Goal: Task Accomplishment & Management: Complete application form

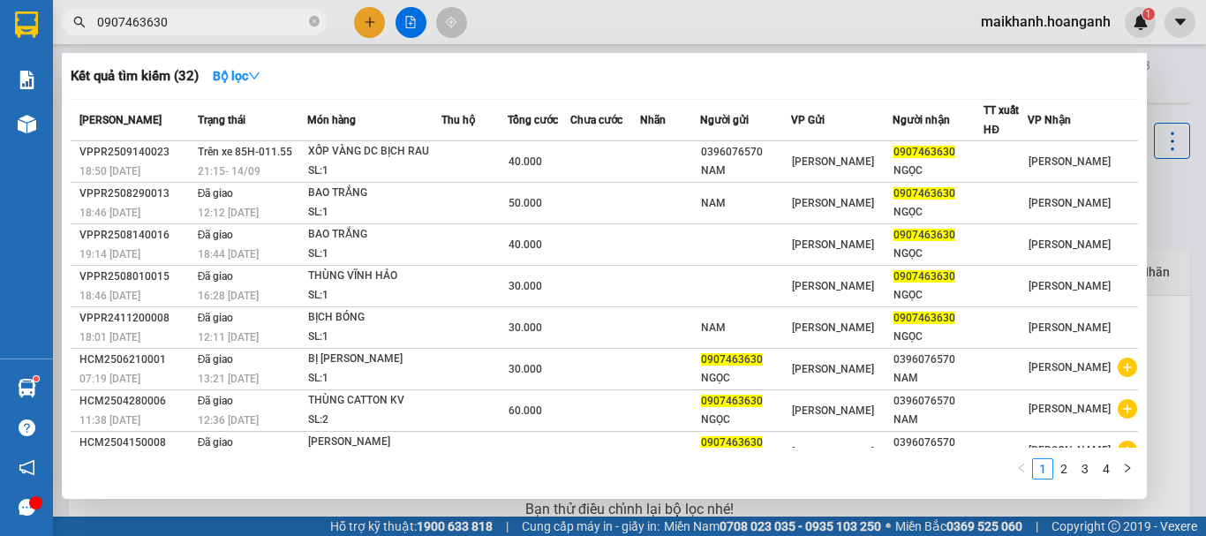
drag, startPoint x: 211, startPoint y: 20, endPoint x: 92, endPoint y: 22, distance: 119.2
click at [92, 22] on span "0907463630" at bounding box center [194, 22] width 265 height 26
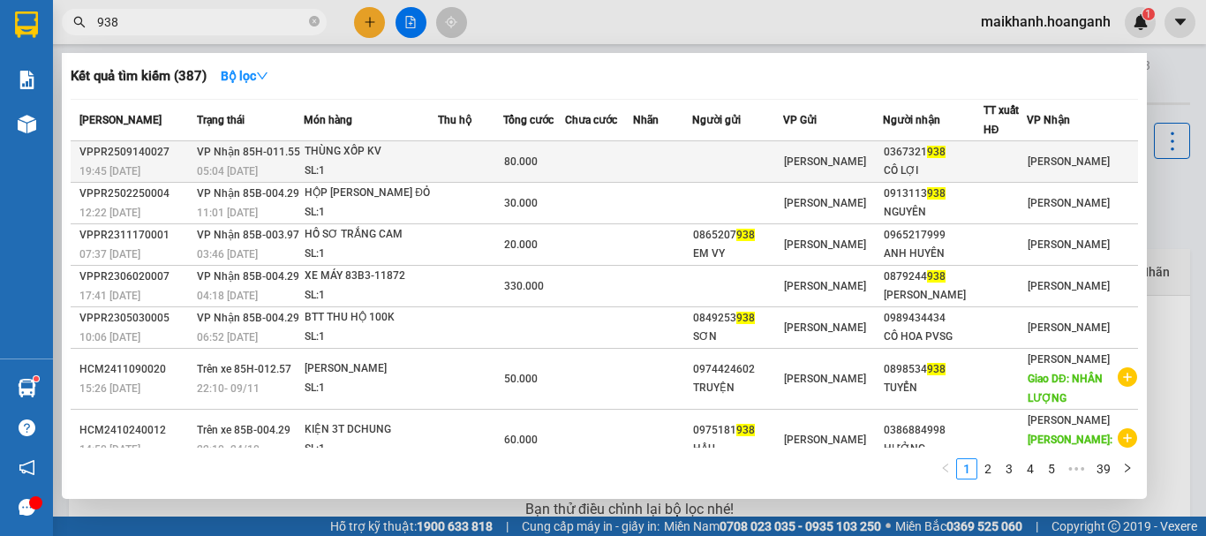
type input "938"
click at [324, 169] on div "SL: 1" at bounding box center [371, 171] width 132 height 19
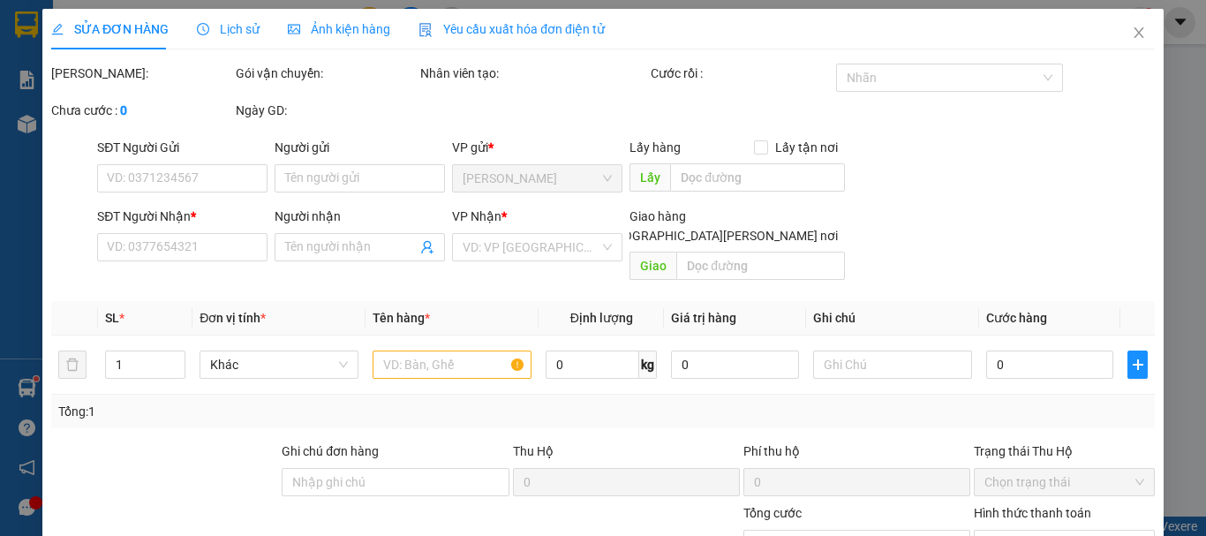
type input "0367321938"
type input "CÔ LỢI"
type input "80.000"
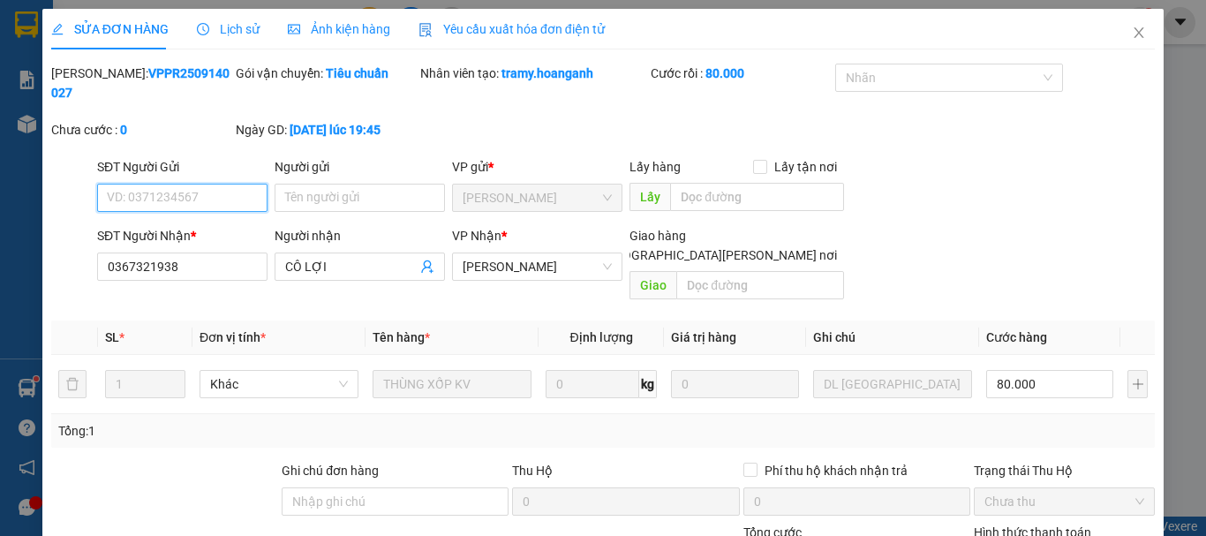
scroll to position [176, 0]
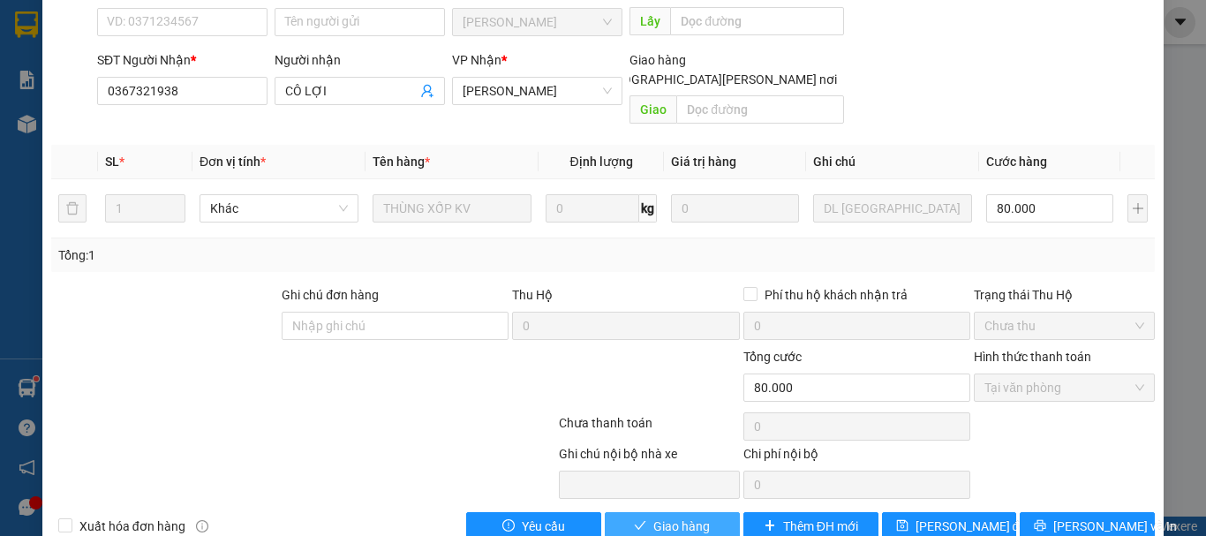
click at [673, 516] on span "Giao hàng" at bounding box center [681, 525] width 56 height 19
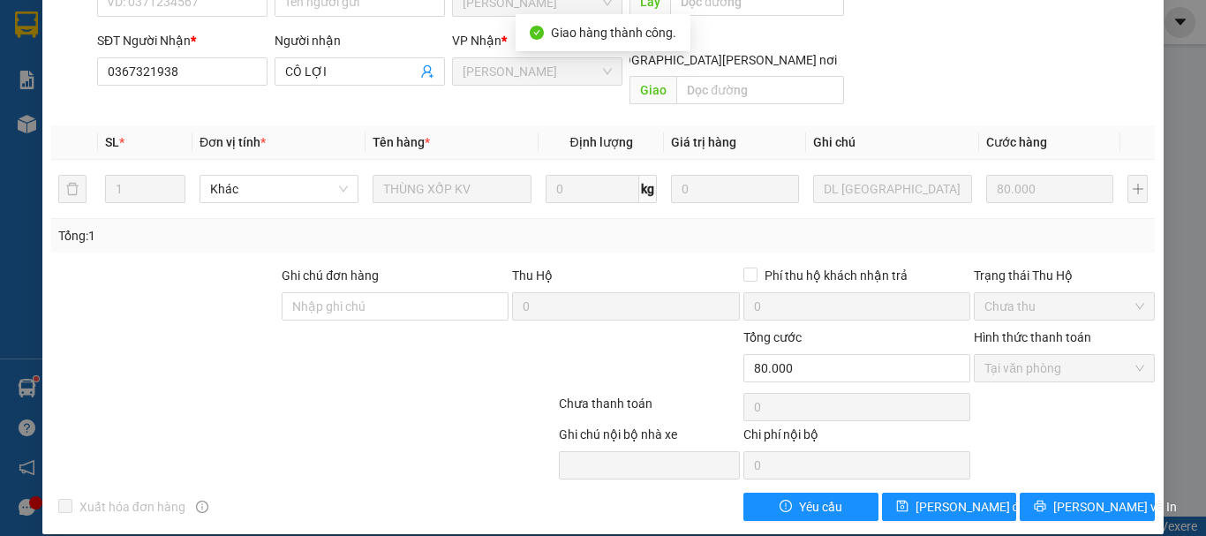
scroll to position [0, 0]
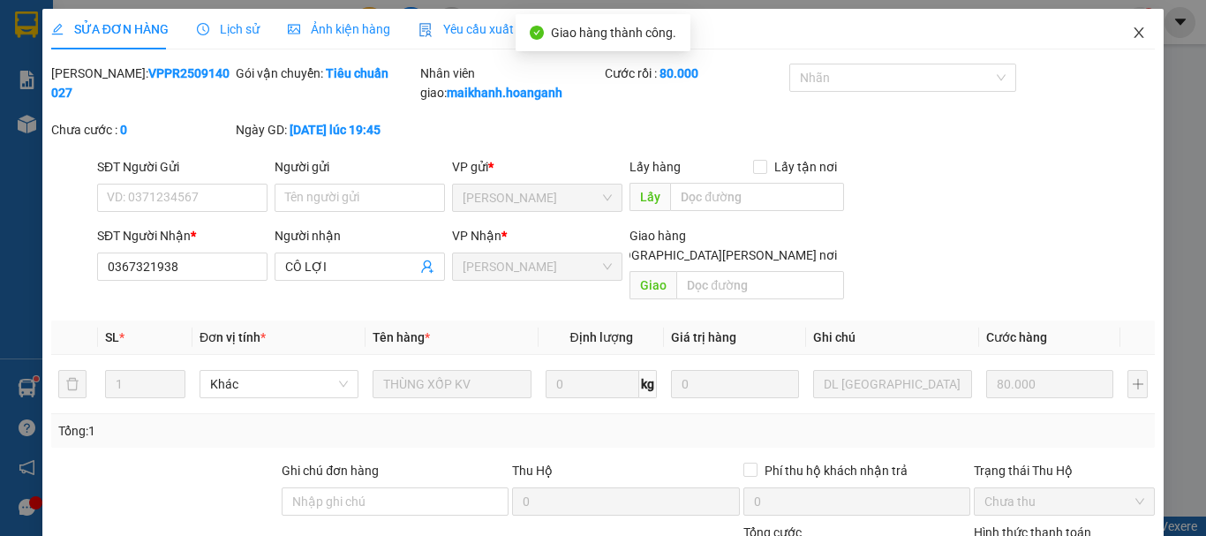
click at [1132, 34] on icon "close" at bounding box center [1139, 33] width 14 height 14
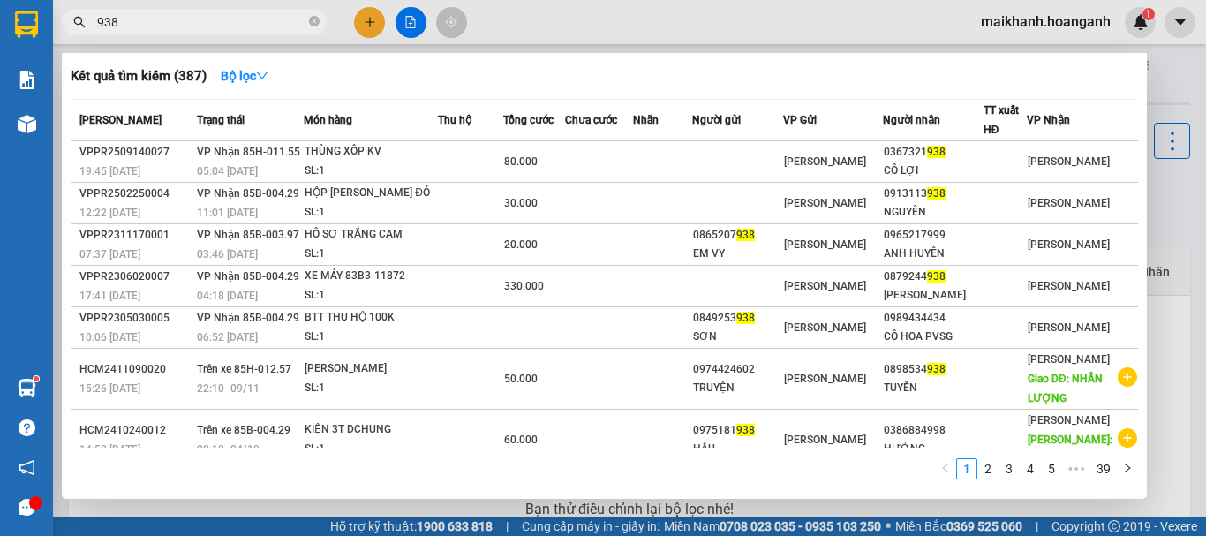
click at [237, 27] on input "938" at bounding box center [201, 21] width 208 height 19
type input "9"
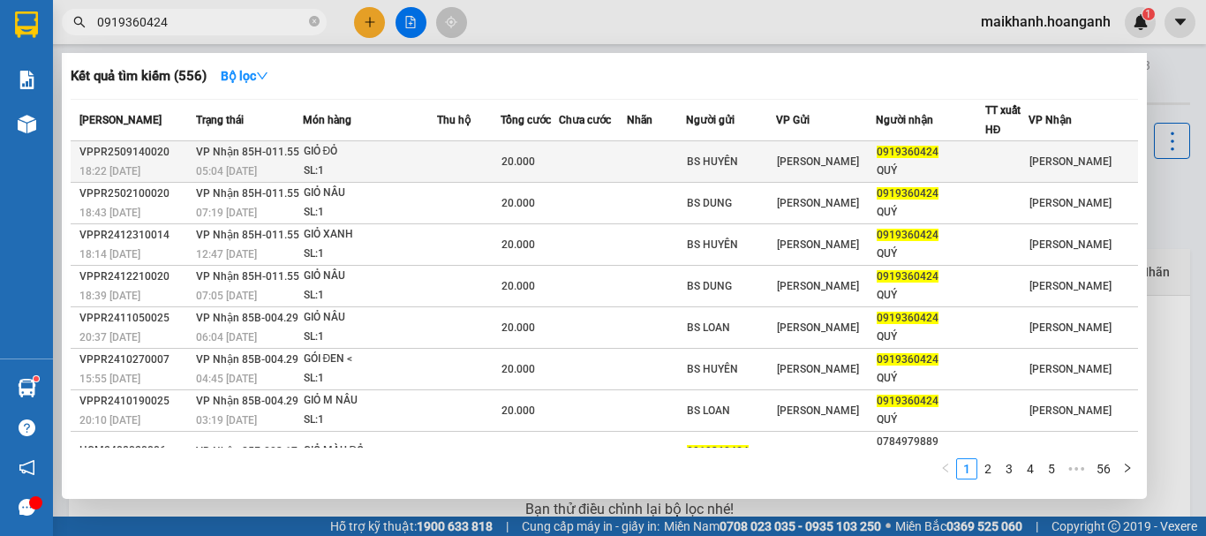
type input "0919360424"
click at [341, 164] on div "SL: 1" at bounding box center [370, 171] width 132 height 19
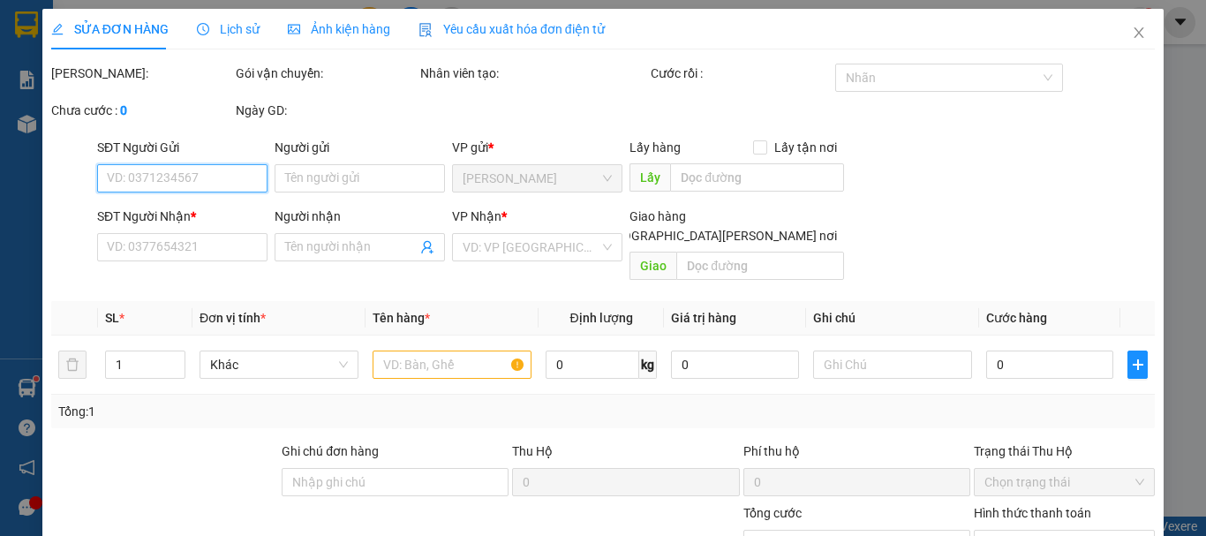
type input "BS HUYÊN"
type input "0919360424"
type input "QUÝ"
type input "20.000"
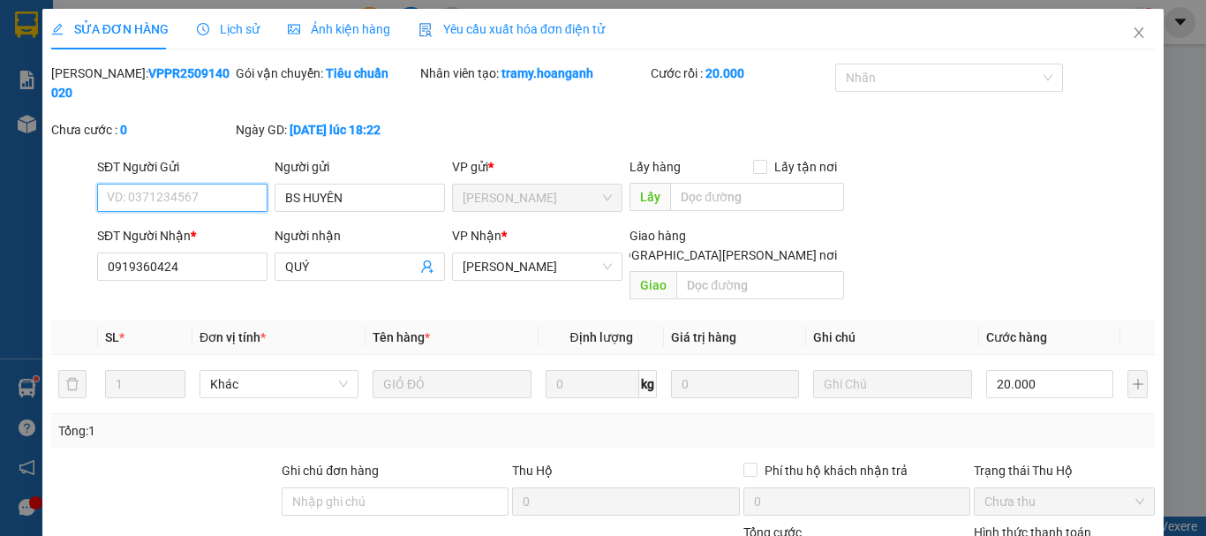
scroll to position [176, 0]
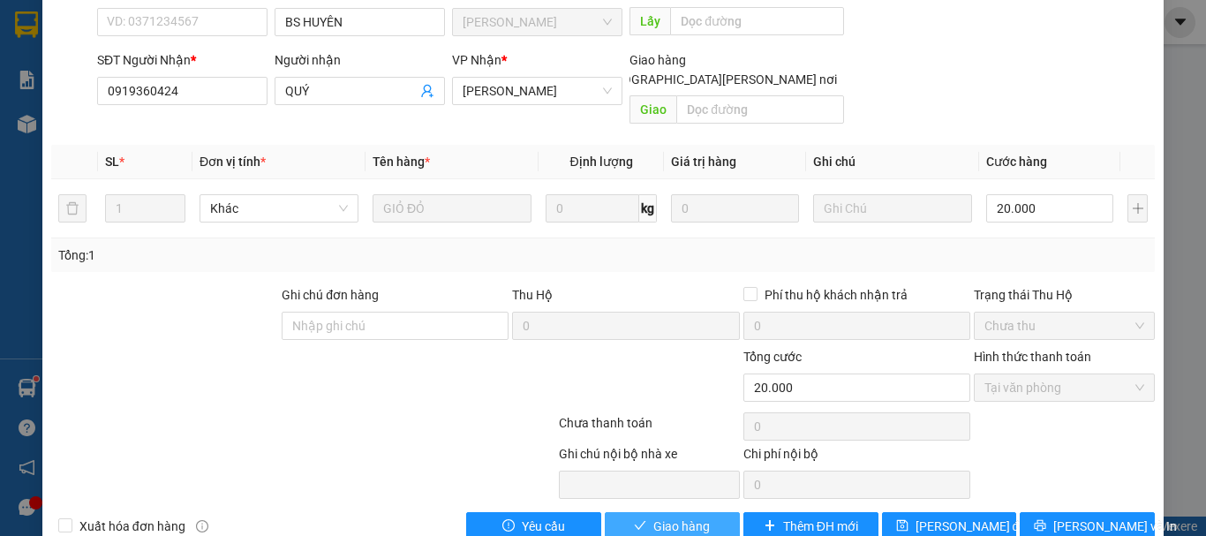
click at [669, 516] on span "Giao hàng" at bounding box center [681, 525] width 56 height 19
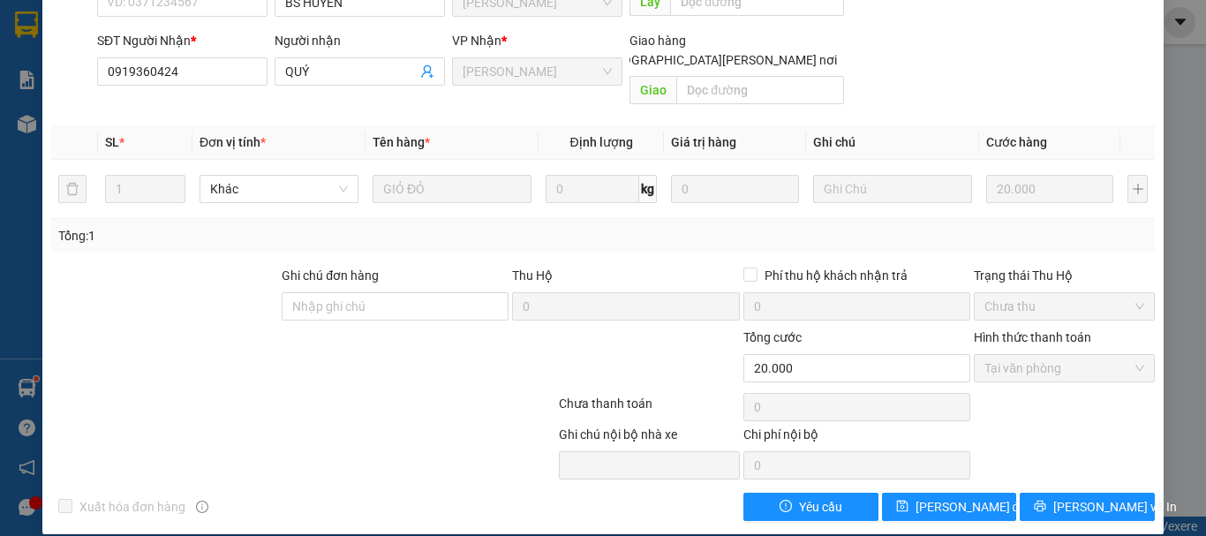
scroll to position [0, 0]
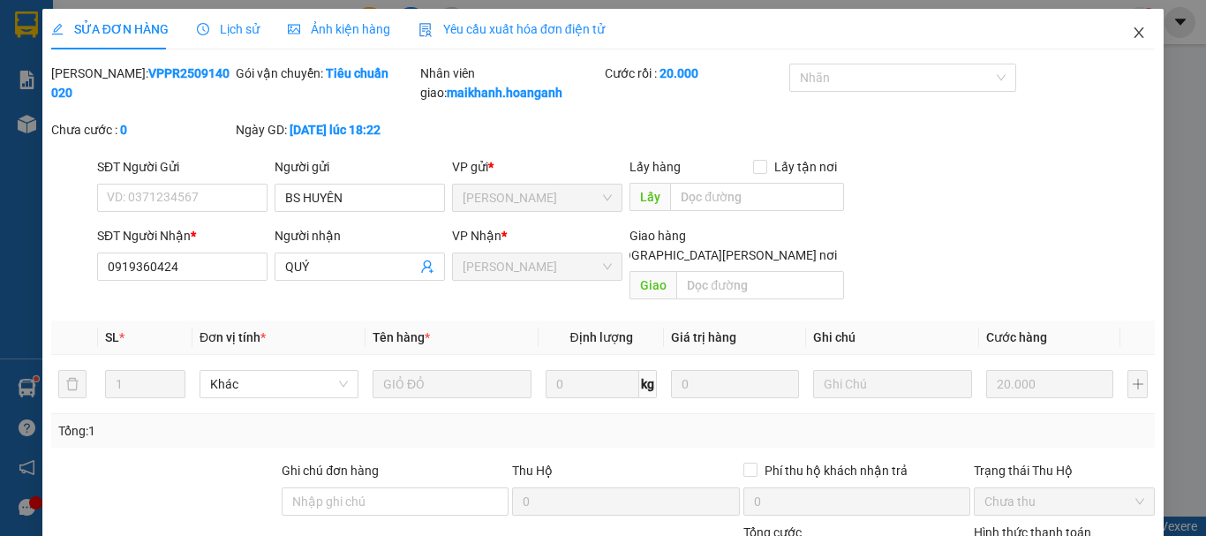
click at [1134, 38] on icon "close" at bounding box center [1139, 32] width 10 height 11
